Goal: Information Seeking & Learning: Learn about a topic

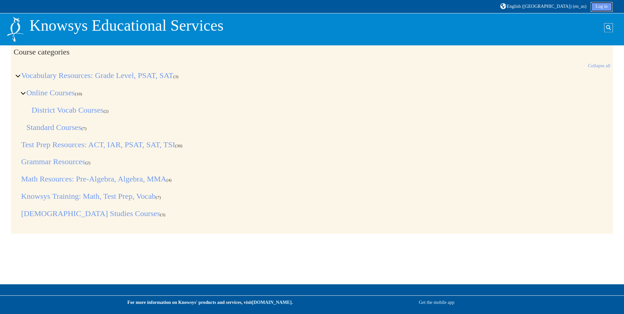
click at [603, 8] on link "Log in" at bounding box center [602, 7] width 22 height 10
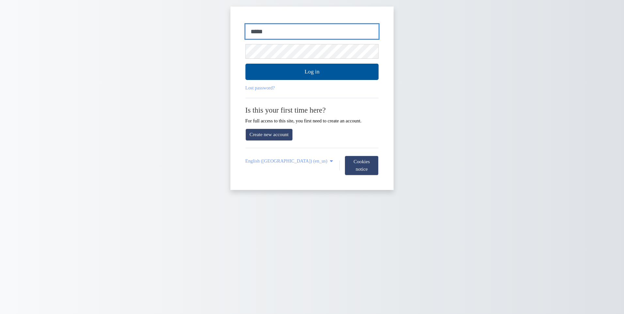
click at [265, 30] on input "*****" at bounding box center [313, 31] width 134 height 15
type input "*"
type input "**********"
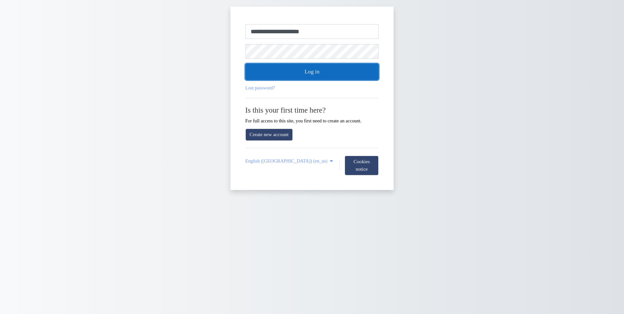
click at [291, 72] on button "Log in" at bounding box center [313, 72] width 134 height 16
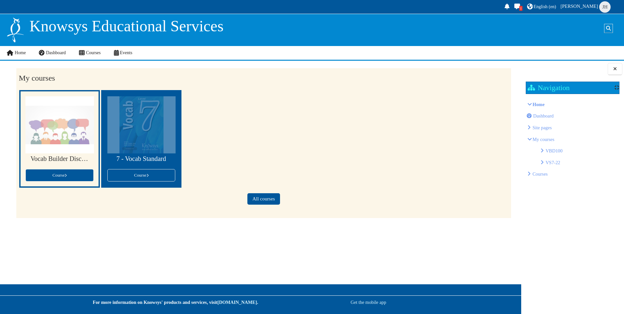
click at [143, 161] on h3 "7 - Vocab Standard" at bounding box center [141, 159] width 58 height 8
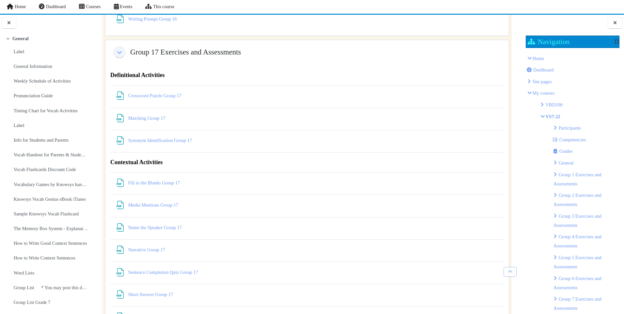
scroll to position [5508, 0]
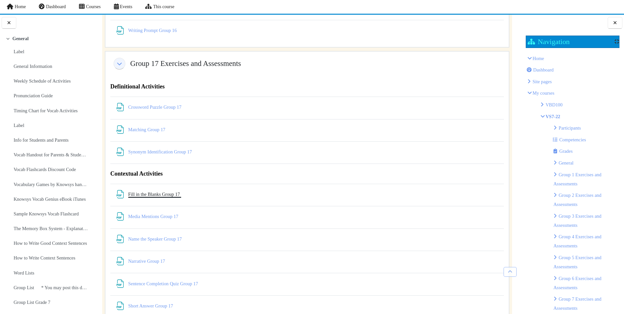
click at [160, 194] on link "Fill in the Blanks Group 17 File" at bounding box center [154, 194] width 53 height 5
click at [154, 260] on link "Narrative Group 17 File" at bounding box center [147, 261] width 38 height 5
click at [168, 282] on link "Sentence Completion Quiz Group 17 File" at bounding box center [163, 283] width 71 height 5
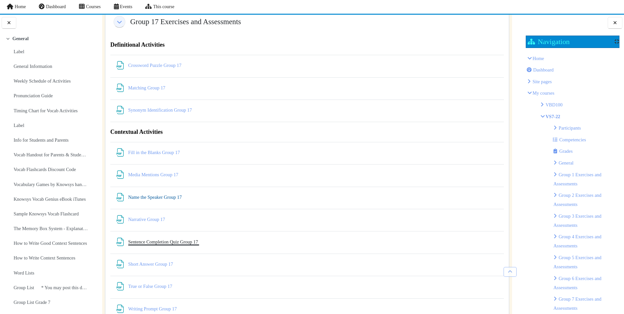
scroll to position [5573, 0]
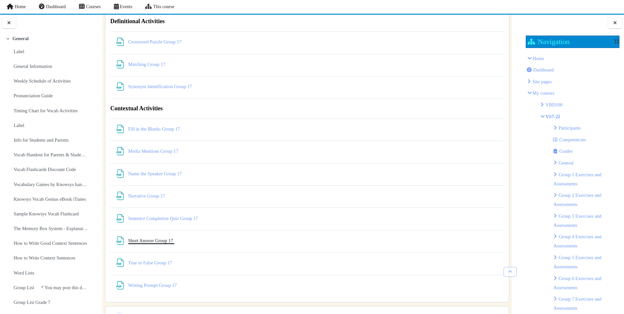
click at [167, 242] on link "Short Answer Group 17 File" at bounding box center [151, 240] width 46 height 5
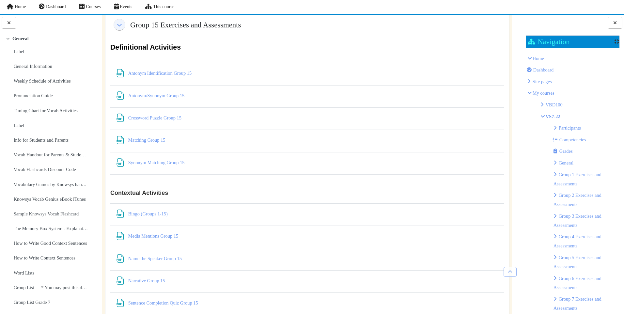
scroll to position [4790, 0]
